Goal: Information Seeking & Learning: Learn about a topic

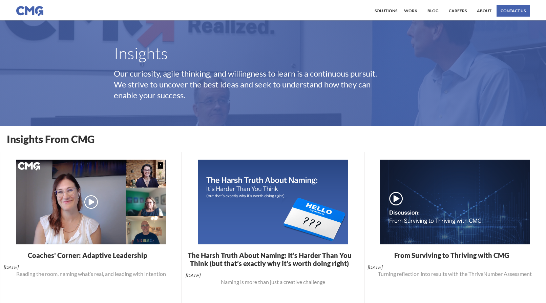
click at [123, 254] on h1 "Coaches' Corner: Adaptive Leadership" at bounding box center [91, 255] width 126 height 8
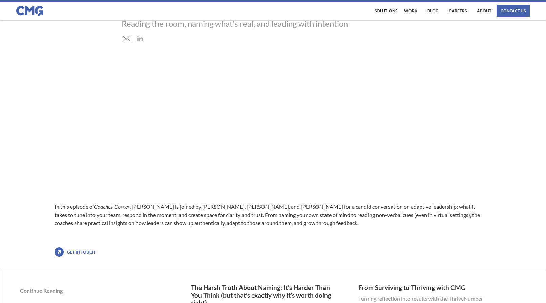
scroll to position [112, 0]
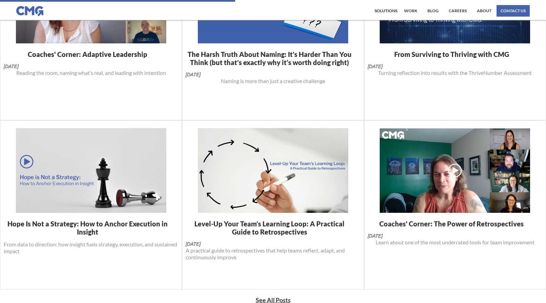
scroll to position [230, 0]
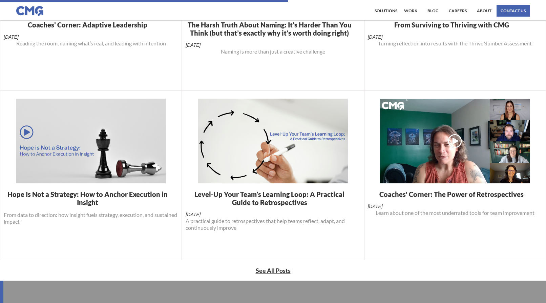
click at [457, 191] on h1 "Coaches' Corner: The Power of Retrospectives" at bounding box center [454, 194] width 151 height 8
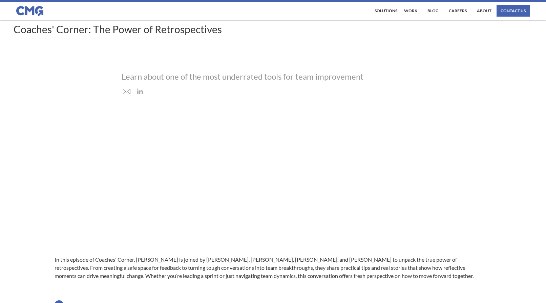
scroll to position [101, 0]
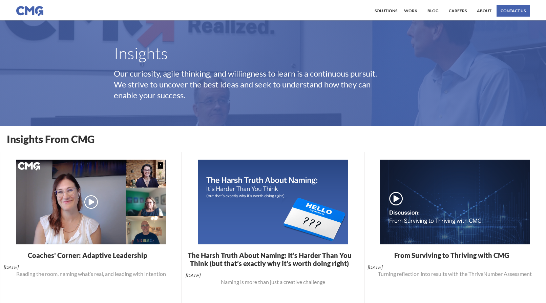
click at [99, 268] on link "Coaches' Corner: Adaptive Leadership September 11, 2025 Reading the room, namin…" at bounding box center [91, 267] width 174 height 33
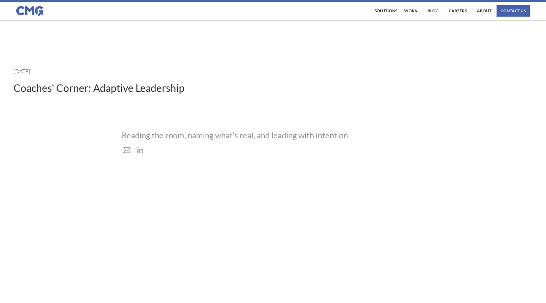
scroll to position [8, 0]
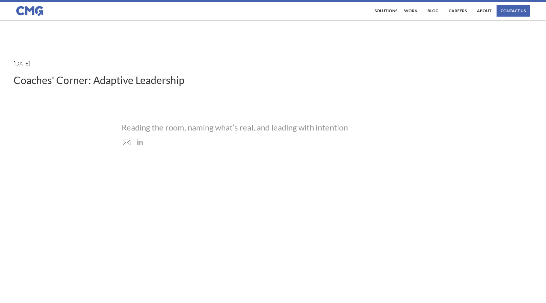
click at [456, 165] on div "In this episode of Coaches’ Corner , Kim Scribner is joined by Sara Clark, Anie…" at bounding box center [273, 248] width 437 height 180
